Goal: Transaction & Acquisition: Purchase product/service

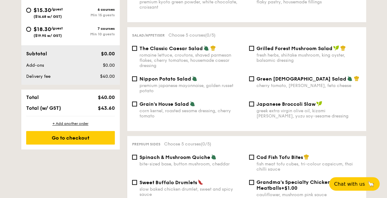
scroll to position [277, 0]
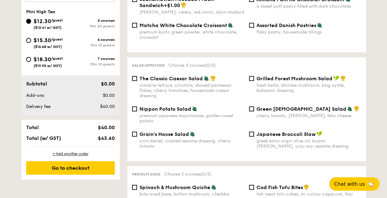
click at [156, 134] on span "Grain's House Salad" at bounding box center [164, 134] width 50 height 6
click at [137, 134] on input "Grain's House Salad corn kernel, roasted sesame dressing, cherry tomato" at bounding box center [134, 134] width 5 height 5
checkbox input "true"
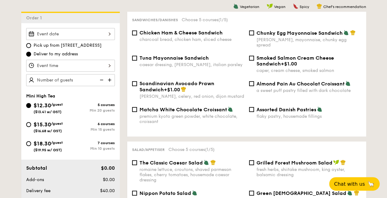
scroll to position [154, 0]
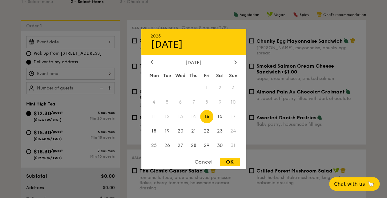
click at [72, 41] on div "2025 Aug [DATE] Tue Wed Thu Fri Sat Sun 1 2 3 4 5 6 7 8 9 10 11 12 13 14 15 16 …" at bounding box center [70, 42] width 89 height 12
click at [236, 60] on div at bounding box center [236, 63] width 6 height 6
click at [156, 88] on span "1" at bounding box center [153, 87] width 13 height 13
click at [231, 162] on div "OK" at bounding box center [230, 162] width 20 height 8
type input "[DATE]"
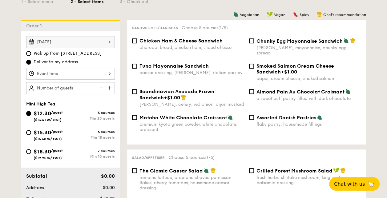
click at [73, 77] on div at bounding box center [70, 74] width 89 height 12
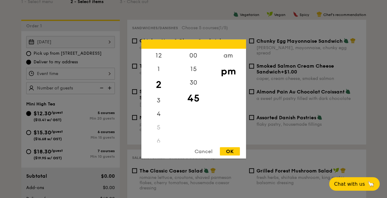
click at [229, 149] on div "OK" at bounding box center [230, 151] width 20 height 8
type input "2:45PM"
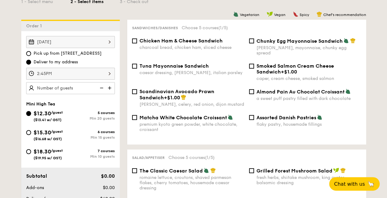
click at [111, 86] on img at bounding box center [110, 88] width 9 height 12
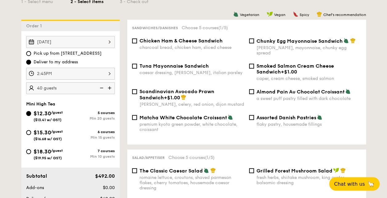
click at [111, 86] on img at bounding box center [110, 88] width 9 height 12
type input "60 guests"
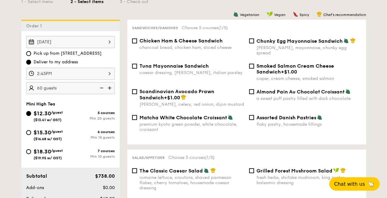
click at [279, 115] on span "Assorted Danish Pastries" at bounding box center [286, 118] width 60 height 6
click at [254, 115] on input "Assorted Danish Pastries flaky pastry, housemade fillings" at bounding box center [251, 117] width 5 height 5
checkbox input "true"
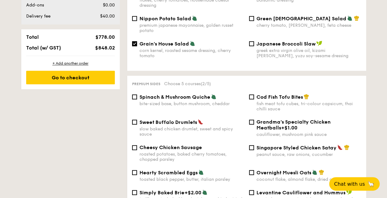
scroll to position [400, 0]
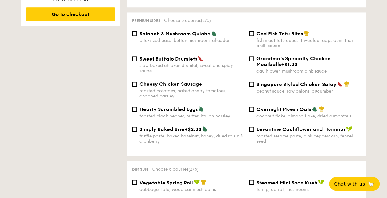
click at [283, 86] on div "Singapore Styled Chicken Satay peanut sauce, raw onions, cucumber" at bounding box center [308, 87] width 105 height 13
click at [254, 86] on input "Singapore Styled Chicken Satay peanut sauce, raw onions, cucumber" at bounding box center [251, 84] width 5 height 5
checkbox input "true"
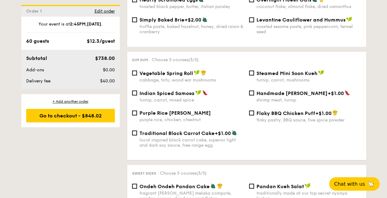
scroll to position [523, 0]
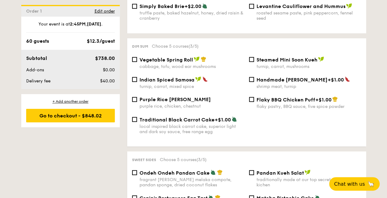
click at [190, 84] on div "turnip, carrot, mixed spice" at bounding box center [191, 86] width 105 height 5
click at [137, 82] on input "Indian Spiced Samosa turnip, carrot, mixed spice" at bounding box center [134, 79] width 5 height 5
checkbox input "true"
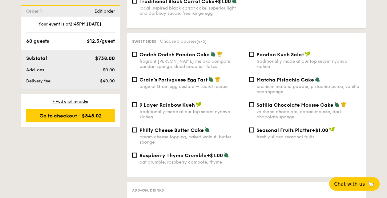
scroll to position [646, 0]
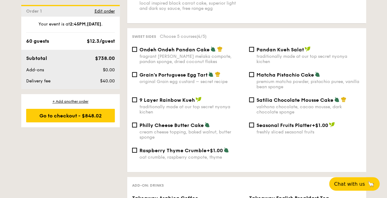
click at [185, 49] on span "Ondeh Ondeh Pandan Cake" at bounding box center [174, 50] width 70 height 6
click at [137, 49] on input "Ondeh Ondeh Pandan Cake fragrant [PERSON_NAME] melaka compote, pandan sponge, d…" at bounding box center [134, 49] width 5 height 5
checkbox input "true"
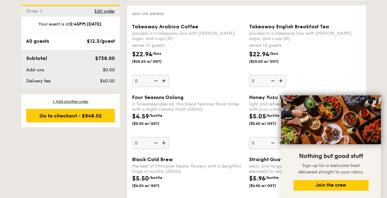
scroll to position [831, 0]
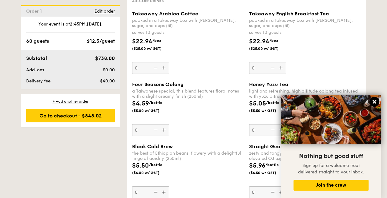
click at [374, 100] on icon at bounding box center [375, 102] width 6 height 6
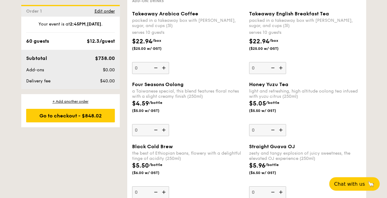
click at [279, 131] on img at bounding box center [281, 130] width 9 height 12
click at [279, 131] on input "0" at bounding box center [267, 130] width 37 height 12
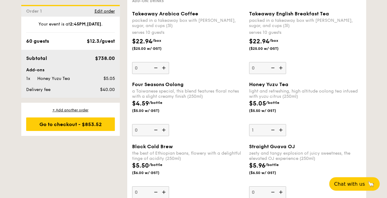
click at [279, 131] on img at bounding box center [281, 130] width 9 height 12
click at [279, 131] on input "1" at bounding box center [267, 130] width 37 height 12
click at [279, 131] on img at bounding box center [281, 130] width 9 height 12
click at [279, 131] on input "2" at bounding box center [267, 130] width 37 height 12
click at [279, 131] on img at bounding box center [281, 130] width 9 height 12
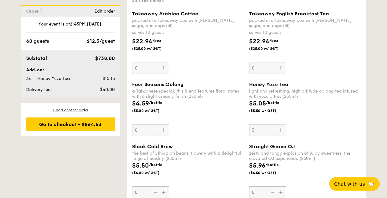
click at [279, 131] on input "3" at bounding box center [267, 130] width 37 height 12
click at [279, 131] on img at bounding box center [281, 130] width 9 height 12
click at [279, 131] on input "4" at bounding box center [267, 130] width 37 height 12
click at [279, 131] on img at bounding box center [281, 130] width 9 height 12
click at [279, 131] on input "5" at bounding box center [267, 130] width 37 height 12
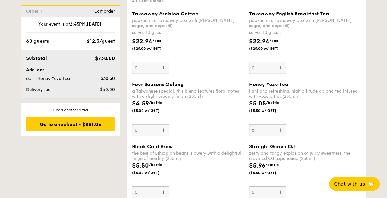
click at [279, 131] on img at bounding box center [281, 130] width 9 height 12
click at [279, 131] on input "6" at bounding box center [267, 130] width 37 height 12
click at [279, 131] on img at bounding box center [281, 130] width 9 height 12
click at [279, 131] on input "7" at bounding box center [267, 130] width 37 height 12
click at [279, 131] on img at bounding box center [281, 130] width 9 height 12
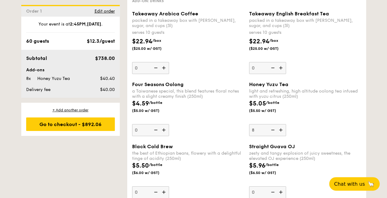
click at [279, 131] on input "8" at bounding box center [267, 130] width 37 height 12
click at [279, 131] on img at bounding box center [281, 130] width 9 height 12
click at [279, 131] on input "9" at bounding box center [267, 130] width 37 height 12
click at [278, 132] on img at bounding box center [281, 130] width 9 height 12
click at [278, 132] on input "10" at bounding box center [267, 130] width 37 height 12
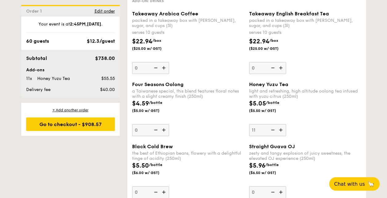
click at [278, 132] on img at bounding box center [281, 130] width 9 height 12
click at [278, 132] on input "11" at bounding box center [267, 130] width 37 height 12
click at [278, 132] on img at bounding box center [281, 130] width 9 height 12
click at [278, 132] on input "12" at bounding box center [267, 130] width 37 height 12
click at [278, 132] on img at bounding box center [281, 130] width 9 height 12
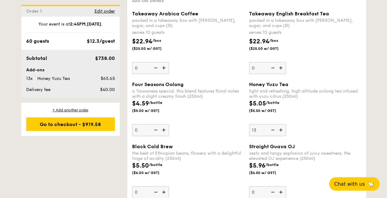
click at [278, 132] on input "13" at bounding box center [267, 130] width 37 height 12
click at [278, 132] on img at bounding box center [281, 130] width 9 height 12
click at [278, 132] on input "14" at bounding box center [267, 130] width 37 height 12
click at [278, 132] on img at bounding box center [281, 130] width 9 height 12
click at [278, 132] on input "15" at bounding box center [267, 130] width 37 height 12
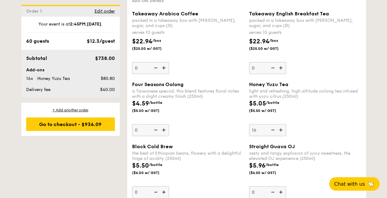
click at [278, 132] on img at bounding box center [281, 130] width 9 height 12
click at [278, 132] on input "16" at bounding box center [267, 130] width 37 height 12
click at [278, 132] on img at bounding box center [281, 130] width 9 height 12
click at [278, 132] on input "17" at bounding box center [267, 130] width 37 height 12
click at [278, 132] on img at bounding box center [281, 130] width 9 height 12
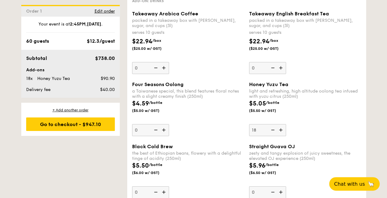
click at [278, 132] on input "18" at bounding box center [267, 130] width 37 height 12
click at [278, 132] on img at bounding box center [281, 130] width 9 height 12
click at [278, 132] on input "19" at bounding box center [267, 130] width 37 height 12
type input "20"
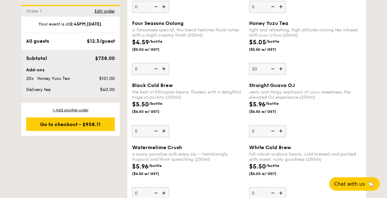
scroll to position [893, 0]
type input "30"
click at [310, 127] on div "Straight Guava OJ zesty and tangy explosion of juicy sweetness, the elevated OJ…" at bounding box center [305, 109] width 112 height 55
click at [286, 127] on input "30" at bounding box center [267, 131] width 37 height 12
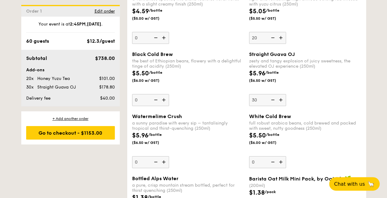
scroll to position [954, 0]
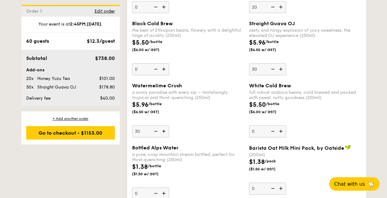
type input "30"
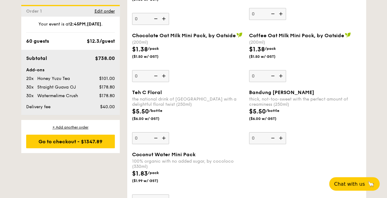
scroll to position [1200, 0]
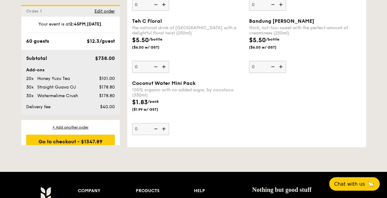
drag, startPoint x: 351, startPoint y: 117, endPoint x: 249, endPoint y: 94, distance: 104.2
click at [249, 94] on div "Coconut Water Mini Pack 100% organic with no added sugar, by cocoloco (330ml) $…" at bounding box center [247, 111] width 234 height 62
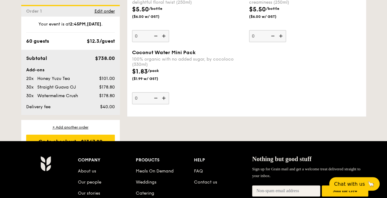
scroll to position [1108, 0]
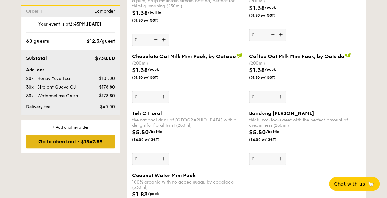
click at [81, 140] on div "Go to checkout - $1347.89" at bounding box center [70, 142] width 89 height 14
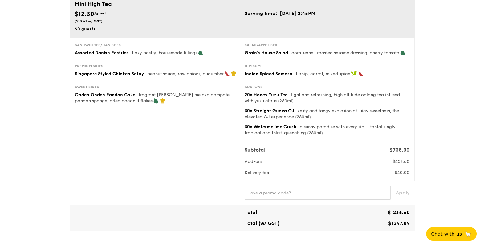
scroll to position [38, 0]
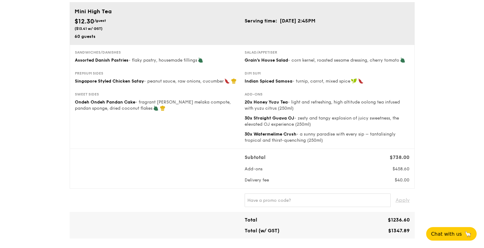
scroll to position [0, 0]
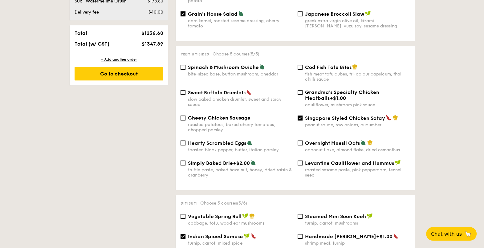
scroll to position [450, 0]
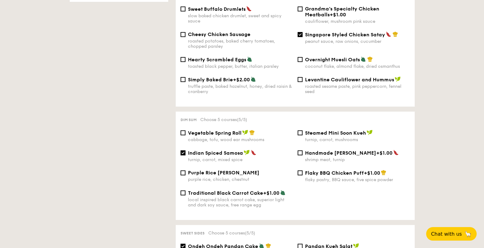
click at [228, 197] on div "local inspired black carrot cake, superior light and dark soy sauce, free range…" at bounding box center [240, 202] width 105 height 10
click at [185, 191] on input "Traditional Black Carrot Cake +$1.00 local inspired black carrot cake, superior…" at bounding box center [182, 192] width 5 height 5
checkbox input "true"
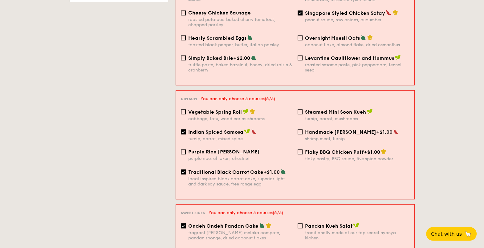
click at [238, 136] on div "turnip, carrot, mixed spice" at bounding box center [240, 138] width 104 height 5
click at [186, 129] on input "Indian Spiced Samosa turnip, carrot, mixed spice" at bounding box center [183, 131] width 5 height 5
checkbox input "false"
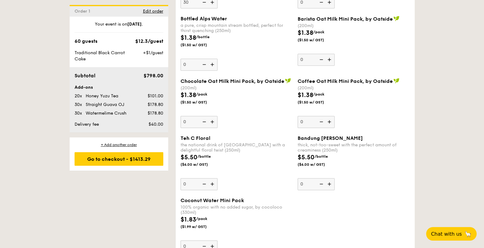
scroll to position [1171, 0]
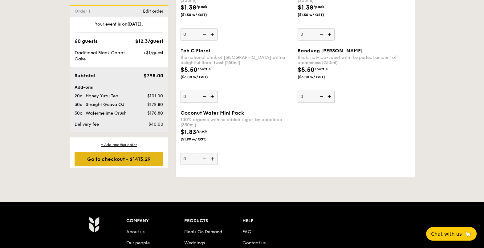
click at [131, 159] on div "Go to checkout - $1413.29" at bounding box center [118, 159] width 89 height 14
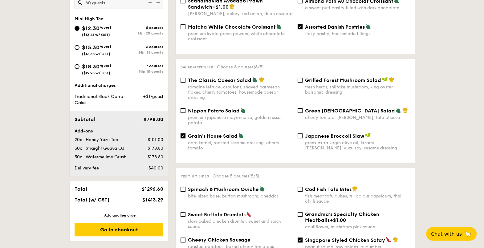
scroll to position [164, 0]
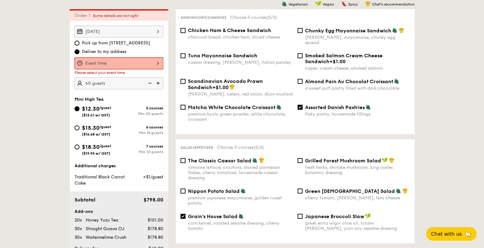
click at [143, 62] on div at bounding box center [118, 63] width 89 height 12
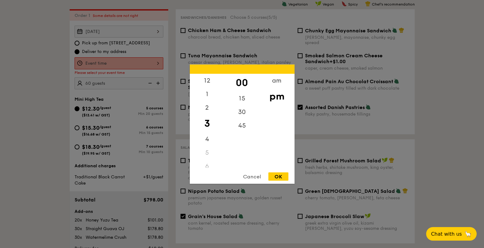
click at [279, 179] on div "OK" at bounding box center [278, 176] width 20 height 8
type input "3:00PM"
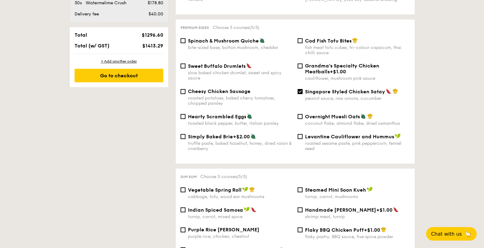
scroll to position [395, 0]
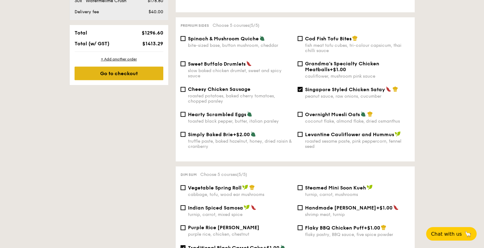
click at [128, 71] on div "Go to checkout" at bounding box center [118, 73] width 89 height 14
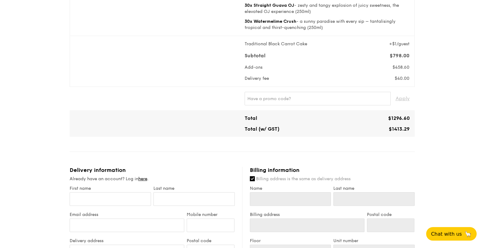
scroll to position [154, 0]
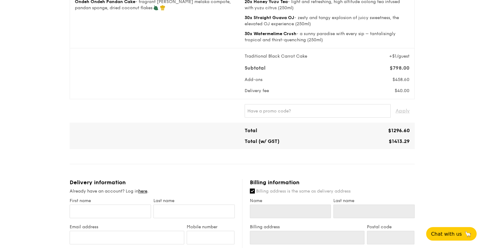
click at [387, 141] on div "1 - Select menu 2 - Select items 3 - Check out Mini High Tea $12.30 /guest ($13…" at bounding box center [242, 175] width 484 height 659
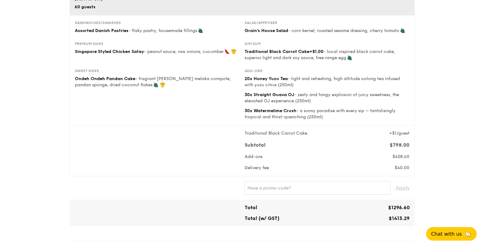
scroll to position [38, 0]
